Goal: Task Accomplishment & Management: Use online tool/utility

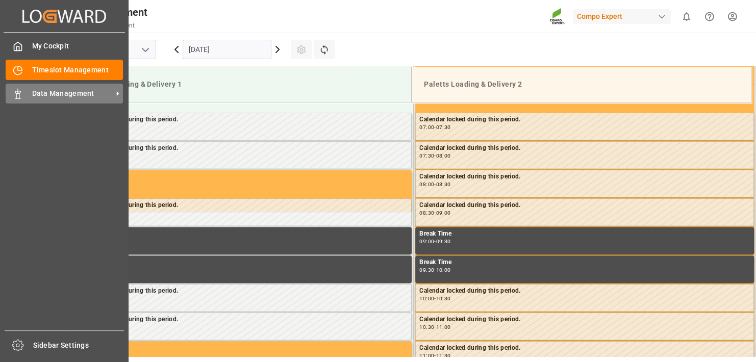
scroll to position [393, 0]
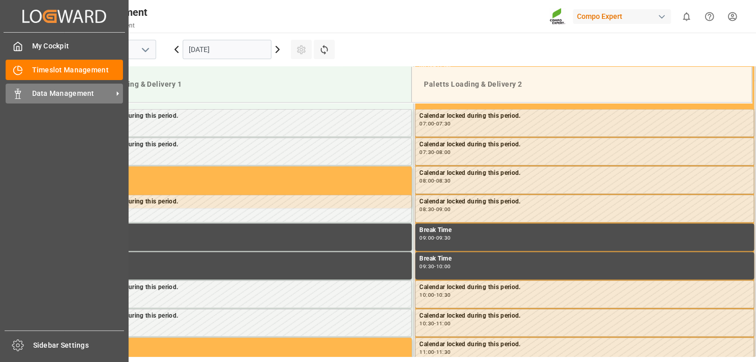
click at [35, 95] on span "Data Management" at bounding box center [72, 93] width 81 height 11
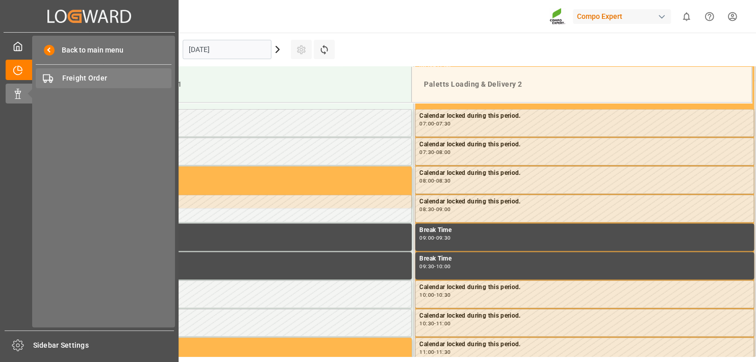
click at [87, 83] on span "Freight Order" at bounding box center [117, 78] width 110 height 11
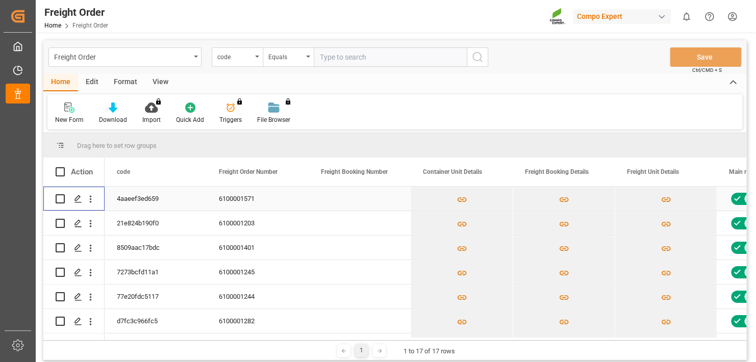
click at [59, 195] on input "Press Space to toggle row selection (unchecked)" at bounding box center [60, 198] width 9 height 9
checkbox input "true"
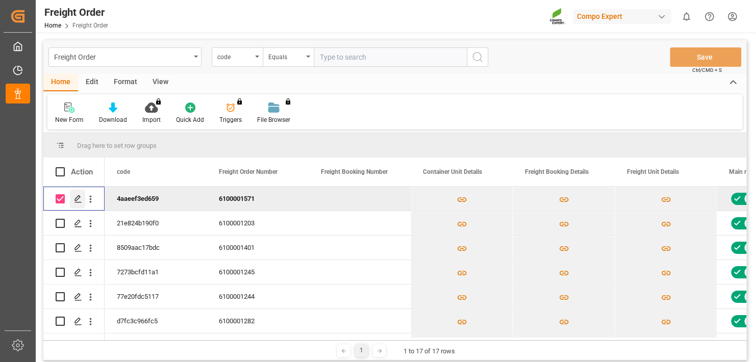
click at [82, 199] on icon "Press SPACE to deselect this row." at bounding box center [78, 199] width 8 height 8
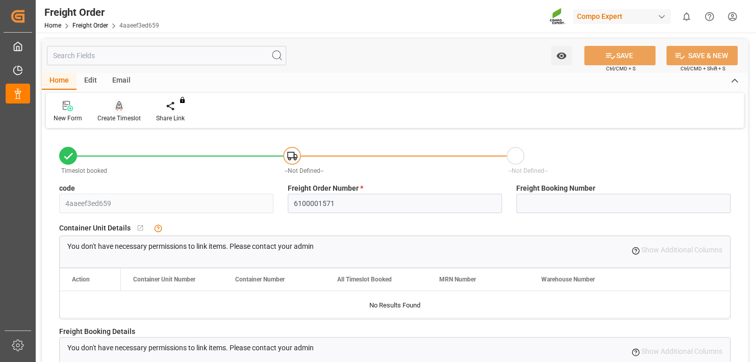
click at [116, 110] on icon at bounding box center [119, 106] width 7 height 10
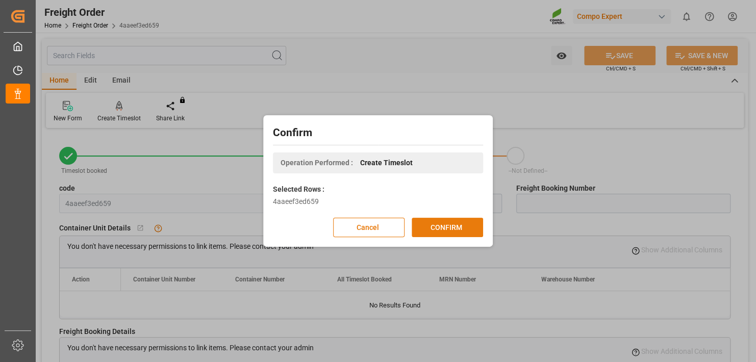
click at [461, 226] on button "CONFIRM" at bounding box center [446, 227] width 71 height 19
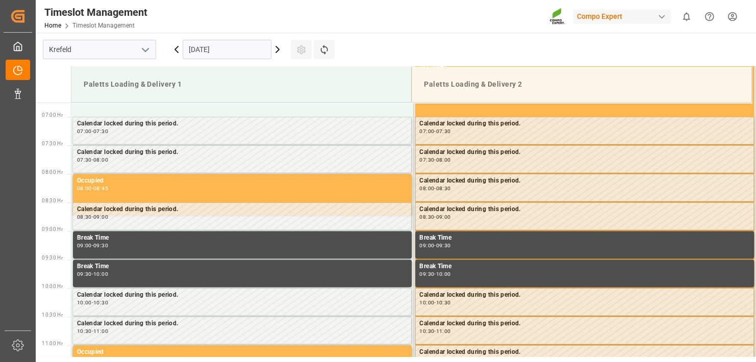
scroll to position [393, 0]
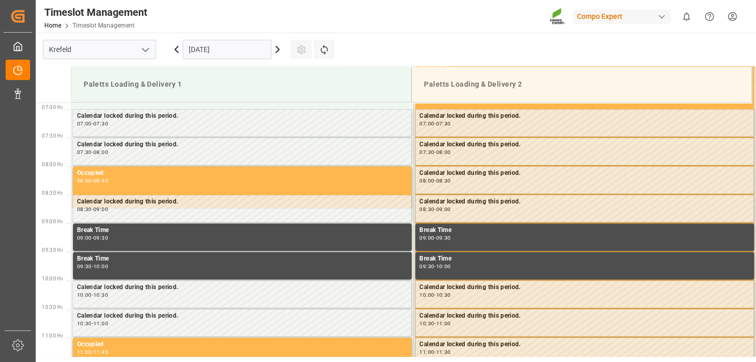
click at [241, 58] on input "[DATE]" at bounding box center [227, 49] width 89 height 19
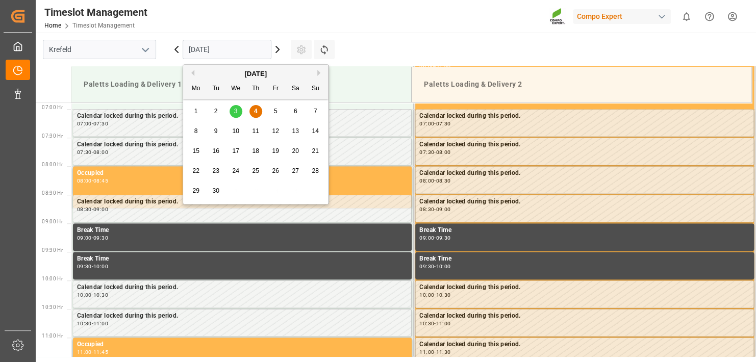
click at [273, 109] on div "5" at bounding box center [275, 112] width 13 height 12
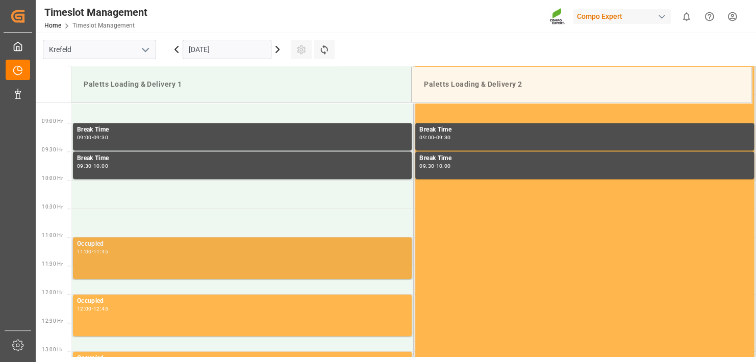
scroll to position [546, 0]
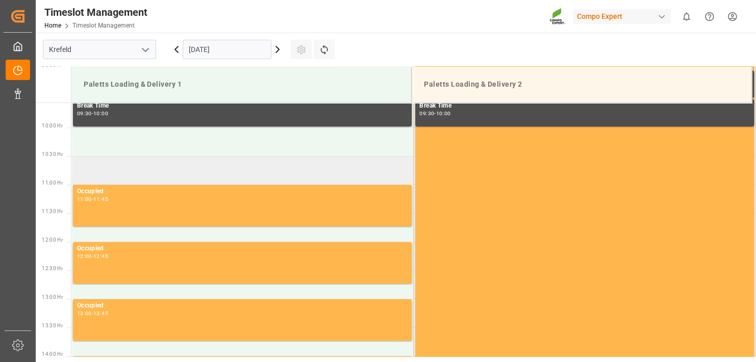
click at [90, 164] on td at bounding box center [242, 170] width 342 height 29
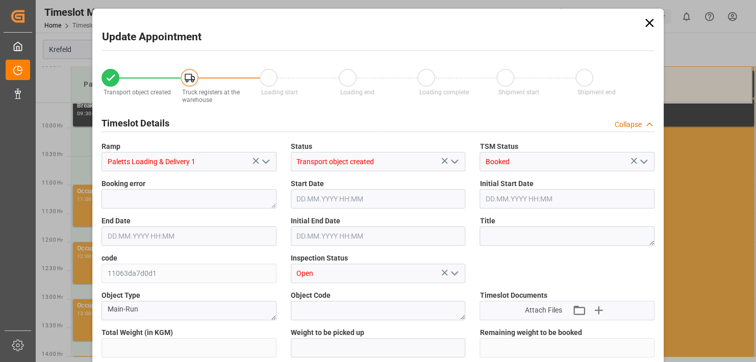
type input "21682.4"
type input "0"
type input "[DATE] 10:30"
type input "[DATE] 11:00"
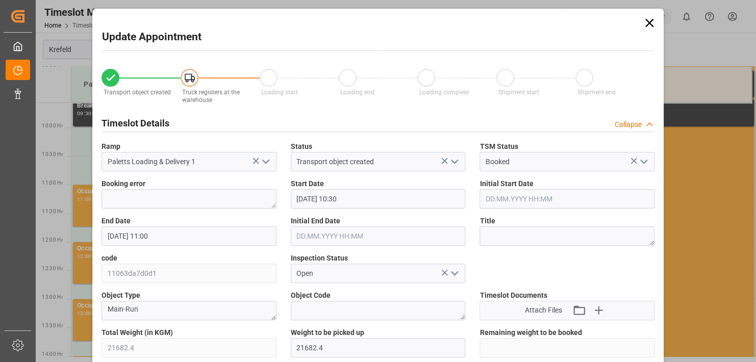
type input "[DATE] 10:14"
type input "[DATE] 05:41"
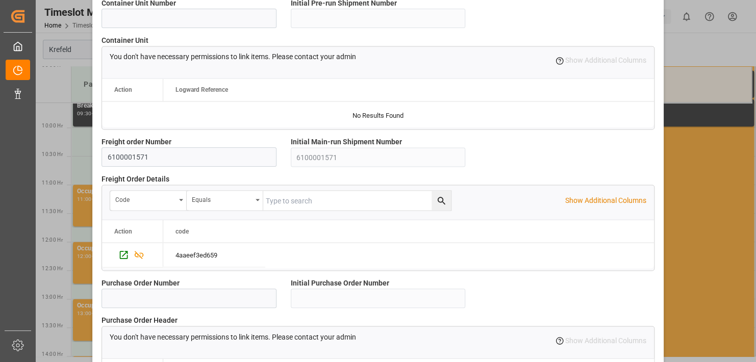
scroll to position [979, 0]
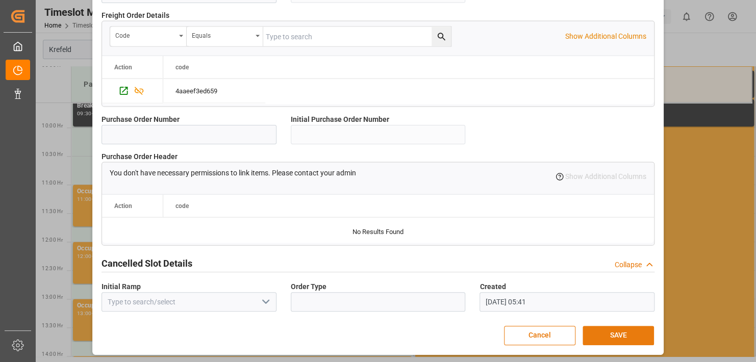
click at [618, 332] on button "SAVE" at bounding box center [617, 335] width 71 height 19
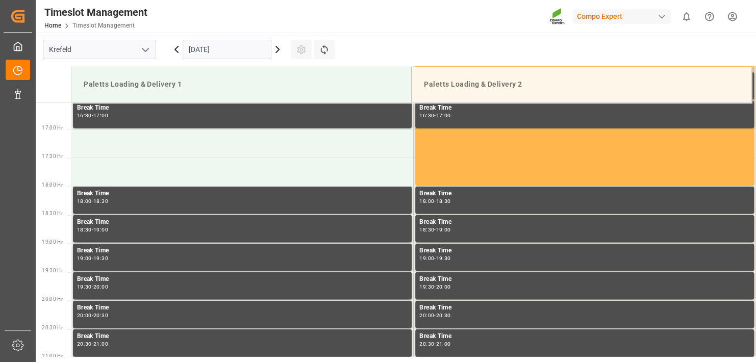
scroll to position [864, 0]
